Goal: Task Accomplishment & Management: Use online tool/utility

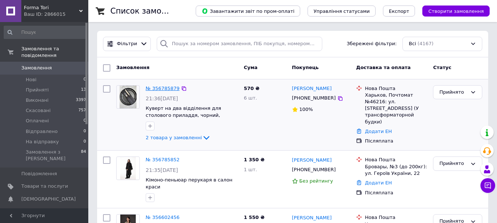
click at [161, 89] on link "№ 356785879" at bounding box center [163, 89] width 34 height 6
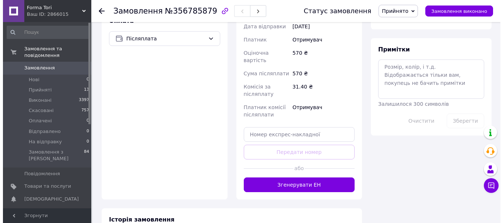
scroll to position [362, 0]
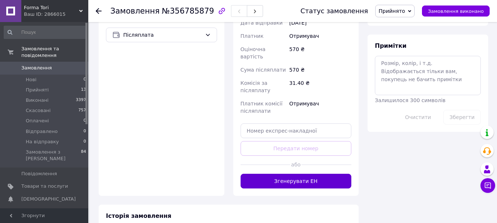
click at [304, 174] on button "Згенерувати ЕН" at bounding box center [296, 181] width 111 height 15
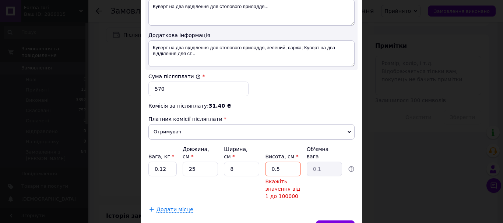
scroll to position [442, 0]
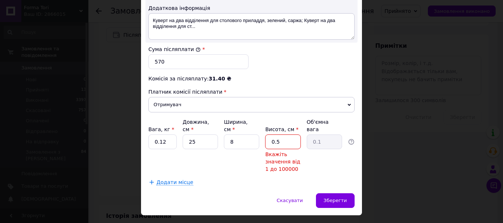
click at [289, 135] on input "0.5" at bounding box center [282, 142] width 35 height 15
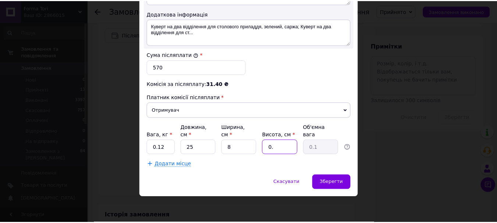
scroll to position [421, 0]
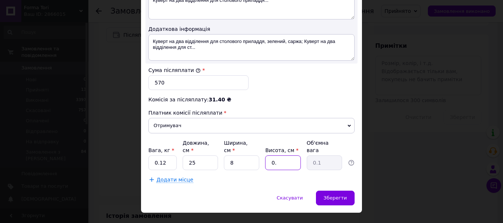
type input "0"
type input "2"
type input "0.1"
type input "2"
click at [242, 191] on div "Скасувати   Зберегти" at bounding box center [251, 202] width 221 height 22
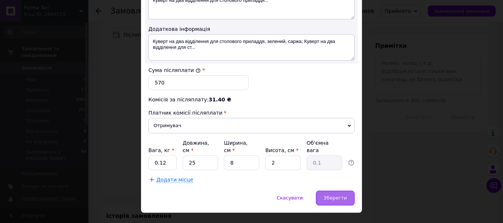
click at [339, 195] on span "Зберегти" at bounding box center [335, 198] width 23 height 6
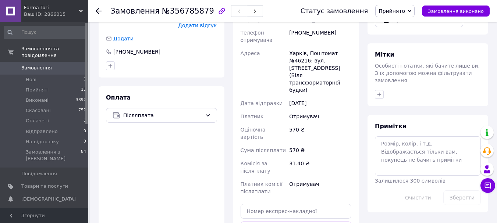
scroll to position [288, 0]
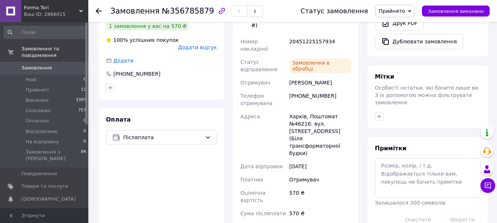
scroll to position [141, 0]
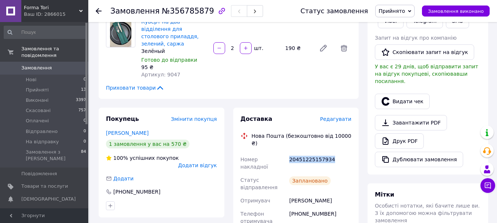
drag, startPoint x: 290, startPoint y: 137, endPoint x: 338, endPoint y: 144, distance: 48.4
click at [338, 153] on div "20451225157934" at bounding box center [320, 163] width 65 height 21
copy div "20451225157934"
